Goal: Transaction & Acquisition: Book appointment/travel/reservation

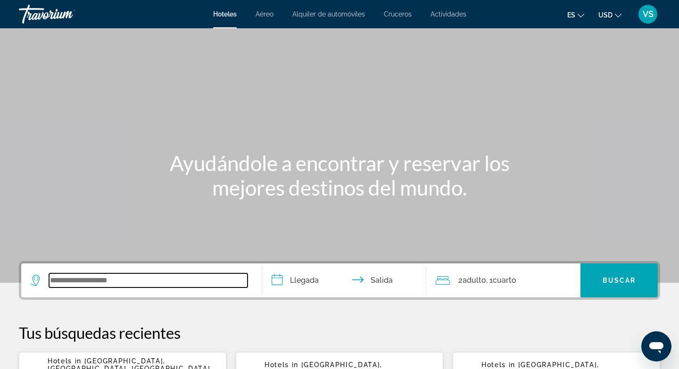
click at [68, 287] on input "Search widget" at bounding box center [148, 281] width 199 height 14
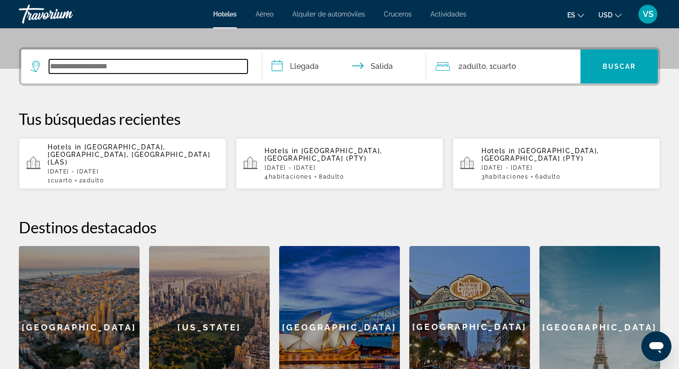
scroll to position [231, 0]
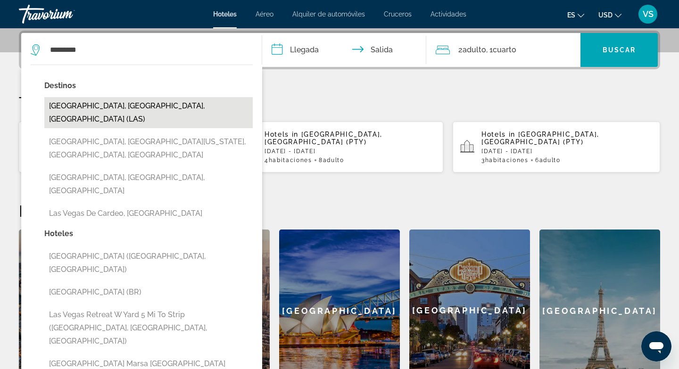
click at [138, 108] on button "[GEOGRAPHIC_DATA], [GEOGRAPHIC_DATA], [GEOGRAPHIC_DATA] (LAS)" at bounding box center [148, 112] width 209 height 31
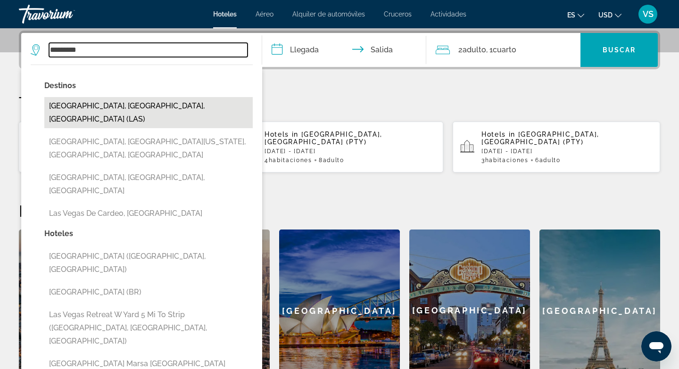
type input "**********"
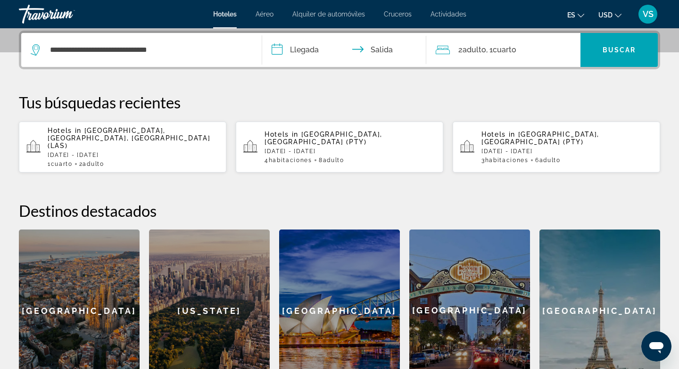
click at [275, 50] on input "**********" at bounding box center [346, 51] width 168 height 37
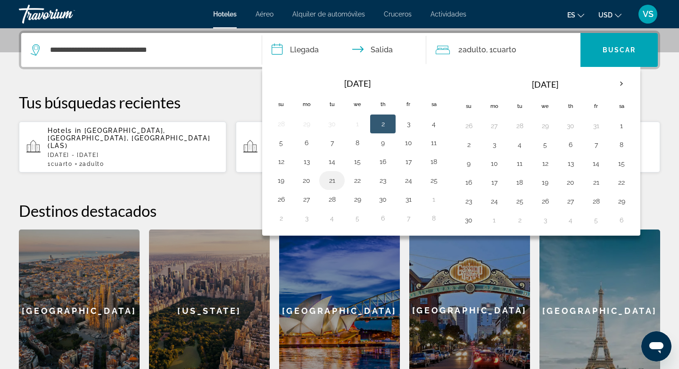
click at [331, 184] on button "21" at bounding box center [332, 180] width 15 height 13
click at [388, 182] on button "23" at bounding box center [383, 180] width 15 height 13
type input "**********"
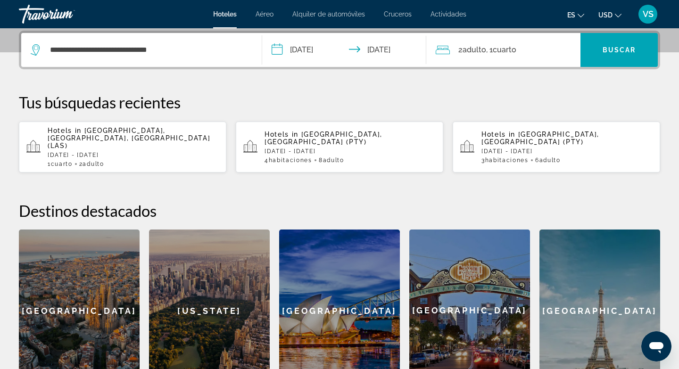
click at [513, 54] on span "Cuarto" at bounding box center [505, 49] width 24 height 9
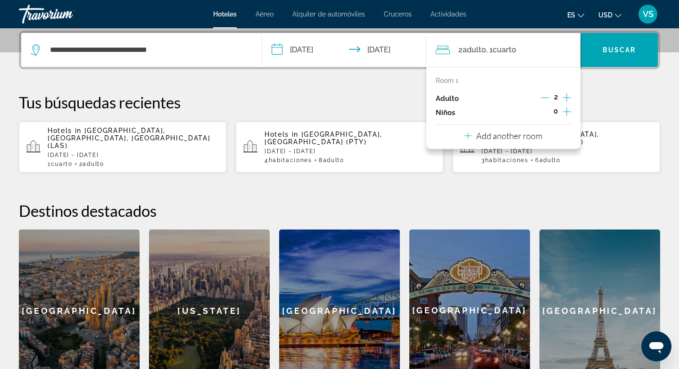
click at [386, 111] on p "Tus búsquedas recientes" at bounding box center [340, 102] width 642 height 19
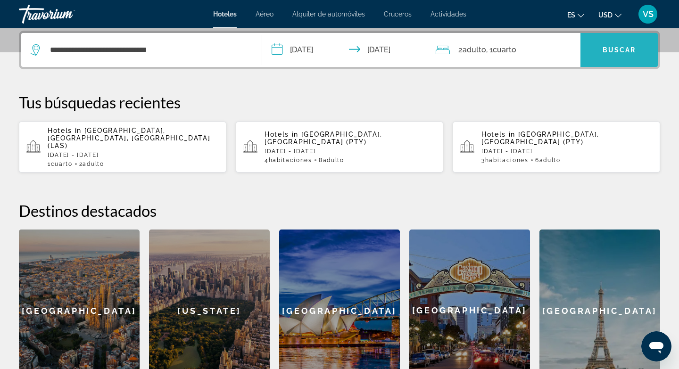
click at [616, 52] on span "Buscar" at bounding box center [620, 50] width 34 height 8
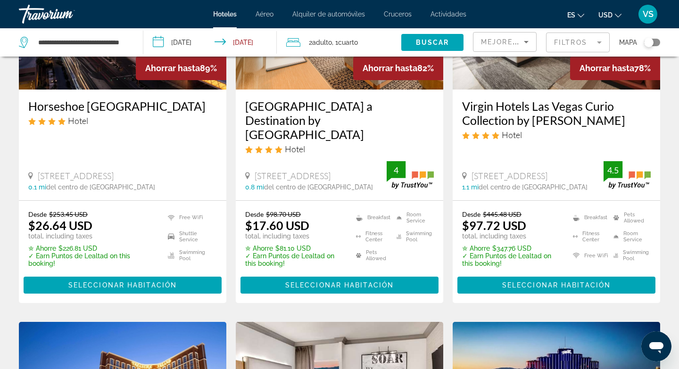
scroll to position [172, 0]
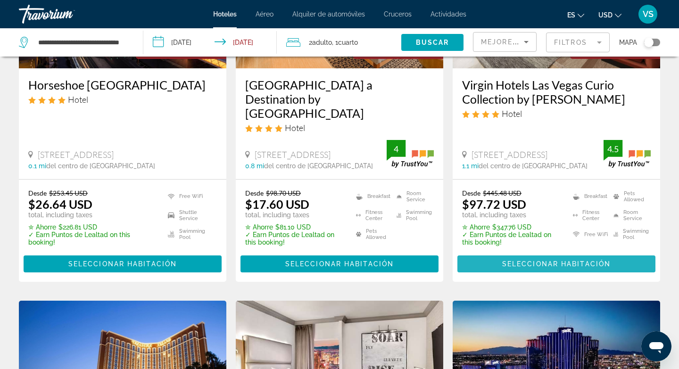
click at [538, 260] on span "Seleccionar habitación" at bounding box center [557, 264] width 109 height 8
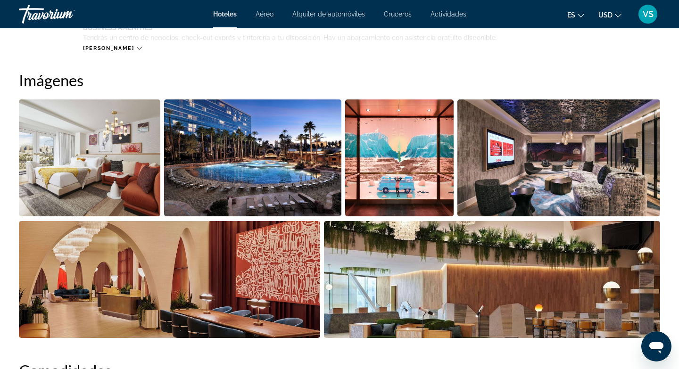
scroll to position [450, 0]
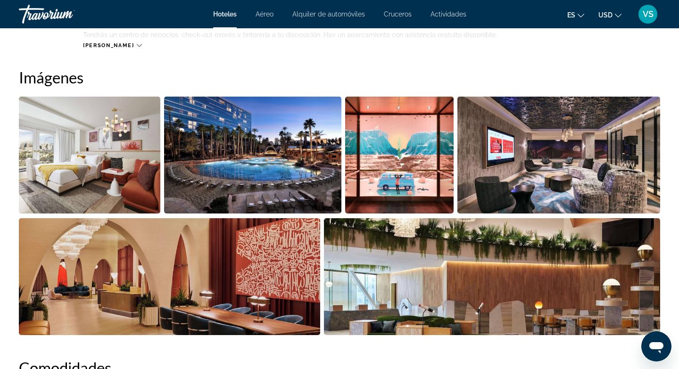
click at [126, 185] on img "Open full-screen image slider" at bounding box center [90, 155] width 142 height 117
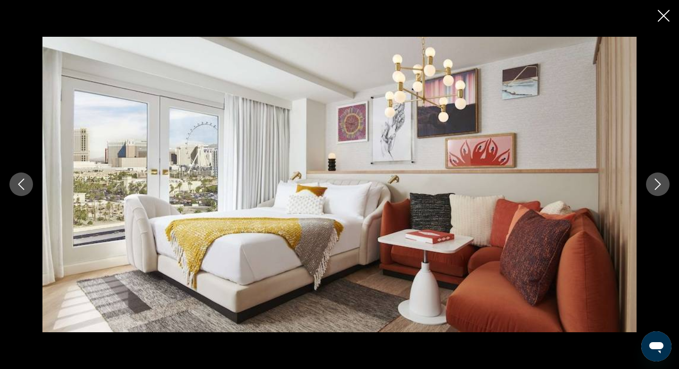
click at [659, 185] on icon "Next image" at bounding box center [658, 184] width 11 height 11
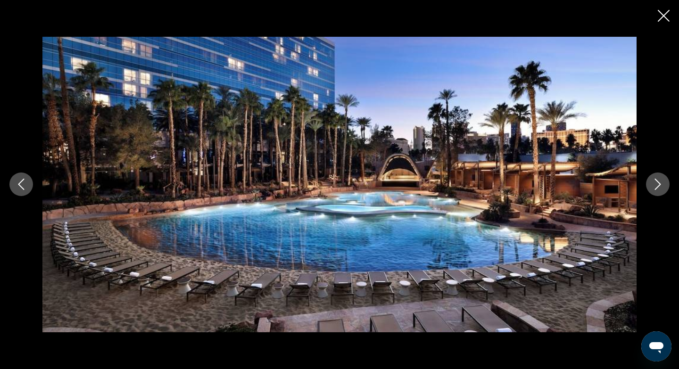
click at [658, 185] on icon "Next image" at bounding box center [658, 184] width 11 height 11
click at [658, 184] on icon "Next image" at bounding box center [658, 184] width 11 height 11
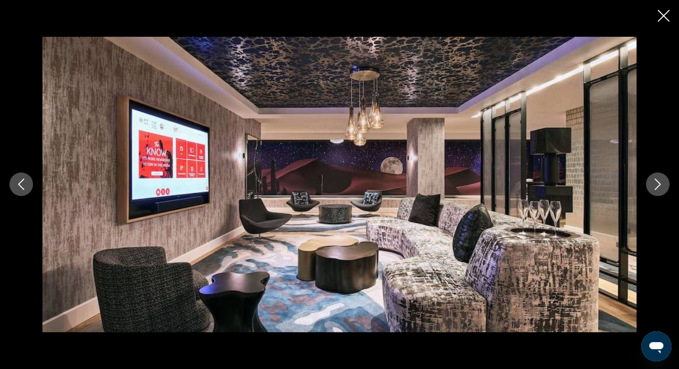
click at [658, 184] on icon "Next image" at bounding box center [658, 184] width 11 height 11
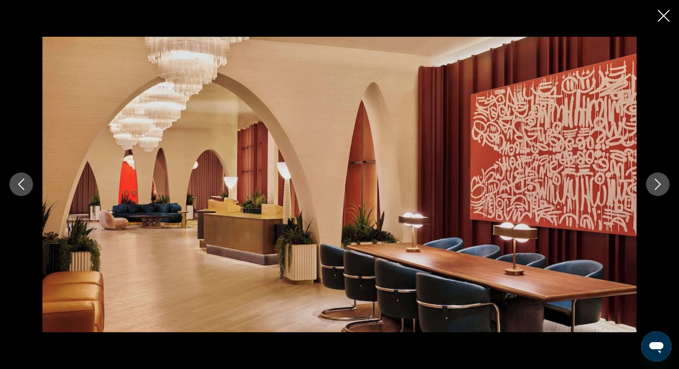
click at [658, 184] on icon "Next image" at bounding box center [658, 184] width 11 height 11
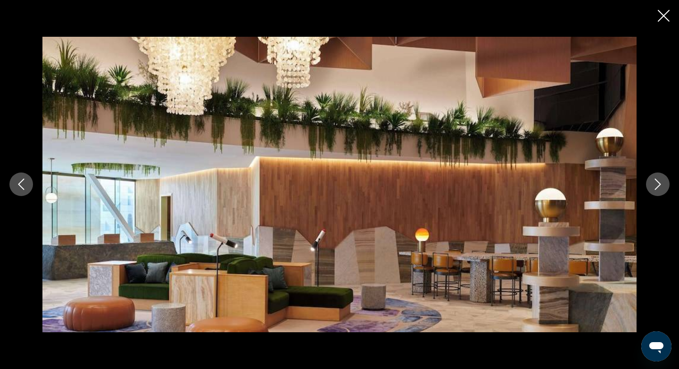
click at [658, 184] on icon "Next image" at bounding box center [658, 184] width 11 height 11
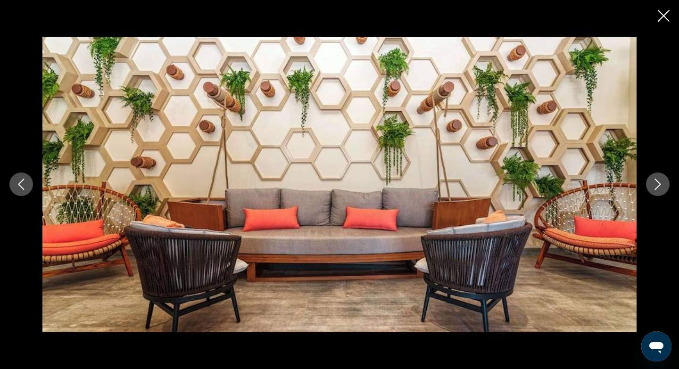
click at [658, 184] on icon "Next image" at bounding box center [658, 184] width 11 height 11
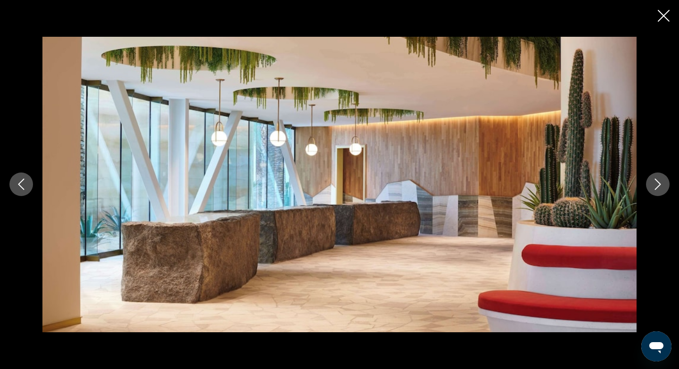
click at [658, 185] on icon "Next image" at bounding box center [658, 184] width 11 height 11
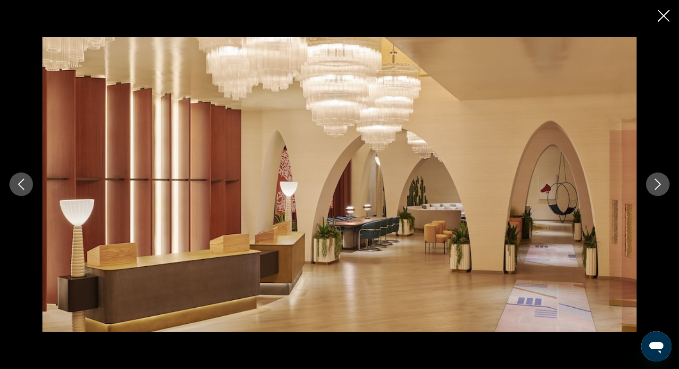
click at [658, 185] on icon "Next image" at bounding box center [658, 184] width 11 height 11
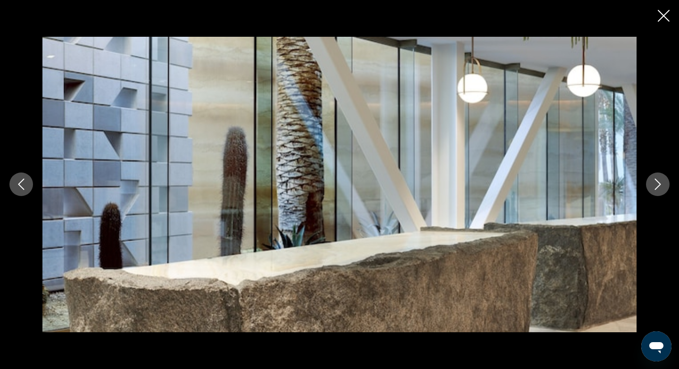
click at [658, 185] on icon "Next image" at bounding box center [658, 184] width 11 height 11
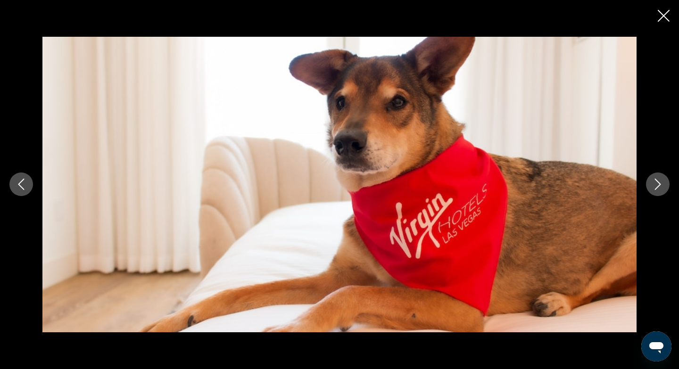
click at [658, 183] on icon "Next image" at bounding box center [658, 184] width 11 height 11
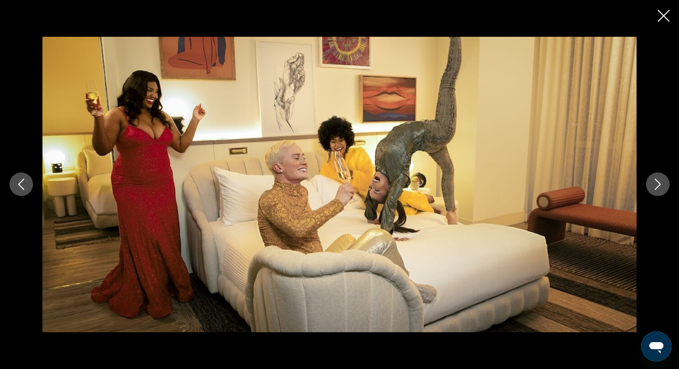
click at [658, 184] on icon "Next image" at bounding box center [658, 184] width 11 height 11
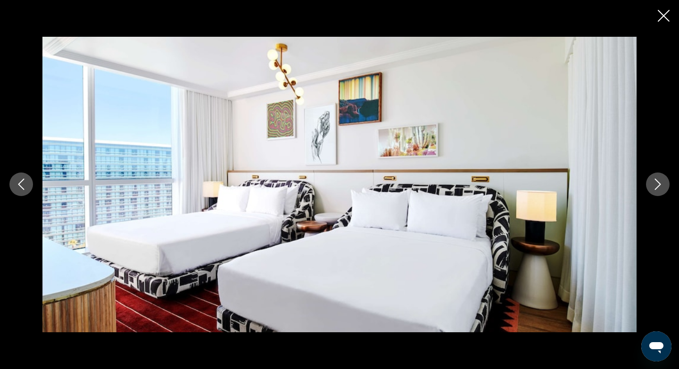
click at [662, 18] on icon "Close slideshow" at bounding box center [664, 16] width 12 height 12
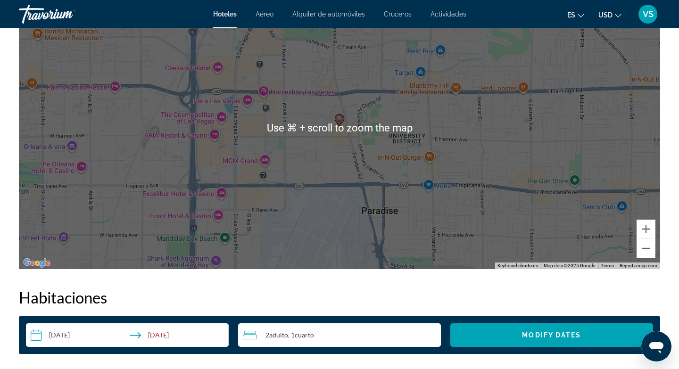
scroll to position [258, 0]
